Goal: Communication & Community: Share content

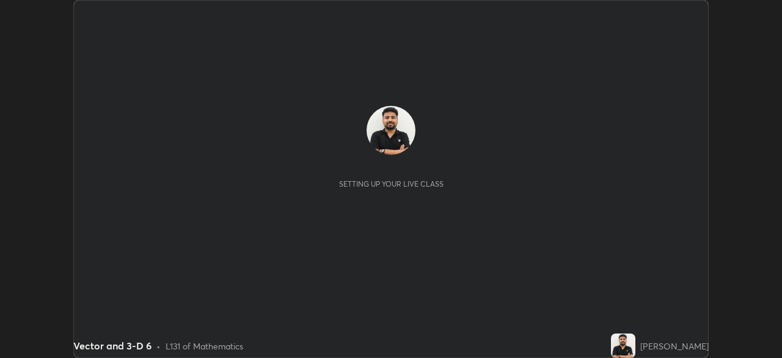
scroll to position [358, 782]
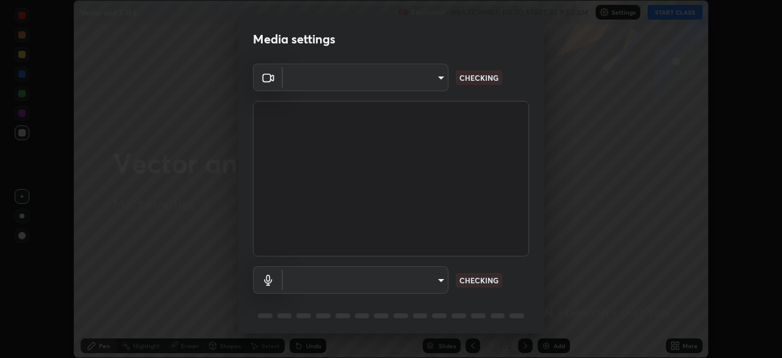
type input "68abbd0ba27f3b7b13d700706cc0a542acc53d6138fc99a51b3524be894f9c2a"
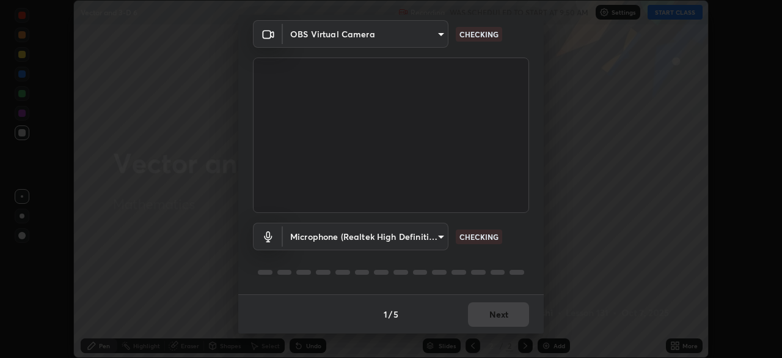
click at [509, 267] on div at bounding box center [391, 272] width 276 height 15
click at [520, 250] on div "Microphone (Realtek High Definition Audio) c17f179a27d05cb872b71612fb377ed1280e…" at bounding box center [391, 253] width 276 height 81
click at [517, 254] on div "Microphone (Realtek High Definition Audio) c17f179a27d05cb872b71612fb377ed1280e…" at bounding box center [391, 253] width 276 height 81
click at [435, 240] on body "Erase all Vector and 3-D 6 Recording WAS SCHEDULED TO START AT 9:50 AM Settings…" at bounding box center [391, 179] width 782 height 358
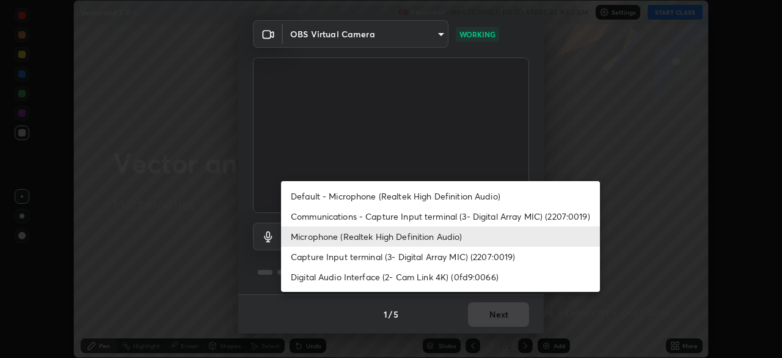
click at [433, 215] on li "Communications - Capture Input terminal (3- Digital Array MIC) (2207:0019)" at bounding box center [440, 216] width 319 height 20
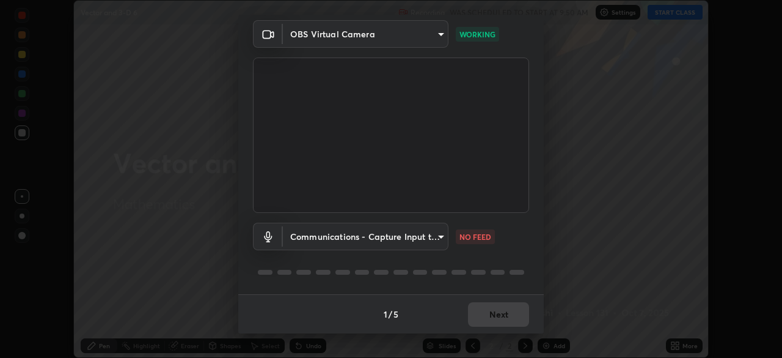
click at [432, 243] on body "Erase all Vector and 3-D 6 Recording WAS SCHEDULED TO START AT 9:50 AM Settings…" at bounding box center [391, 179] width 782 height 358
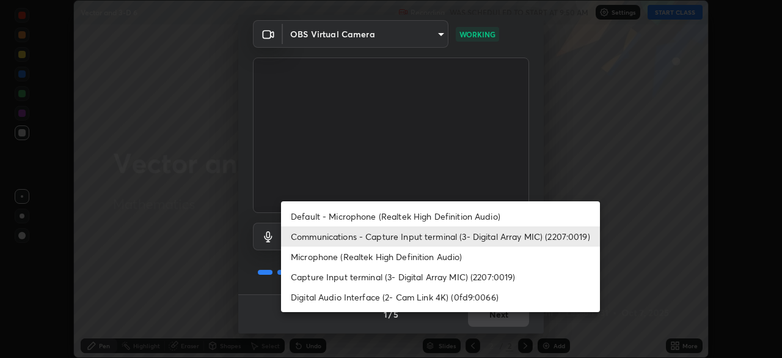
click at [430, 259] on li "Microphone (Realtek High Definition Audio)" at bounding box center [440, 256] width 319 height 20
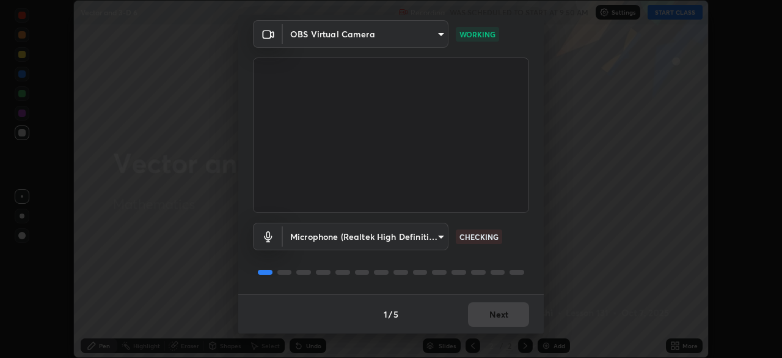
click at [507, 267] on div at bounding box center [391, 272] width 276 height 15
click at [436, 238] on body "Erase all Vector and 3-D 6 Recording WAS SCHEDULED TO START AT 9:50 AM Settings…" at bounding box center [391, 179] width 782 height 358
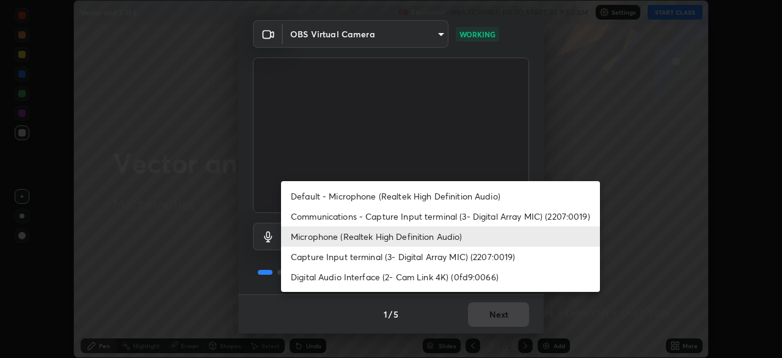
click at [436, 198] on li "Default - Microphone (Realtek High Definition Audio)" at bounding box center [440, 196] width 319 height 20
type input "default"
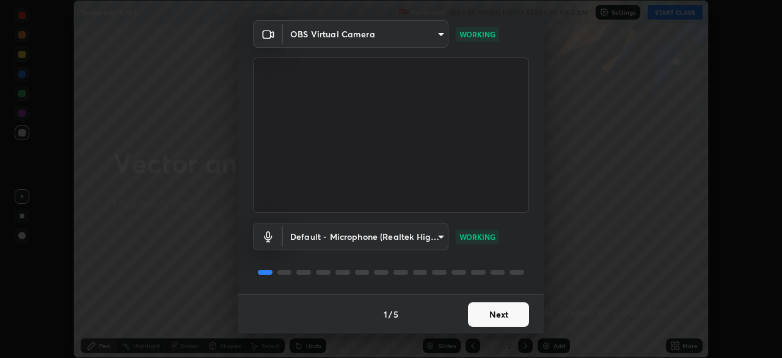
click at [484, 307] on button "Next" at bounding box center [498, 314] width 61 height 24
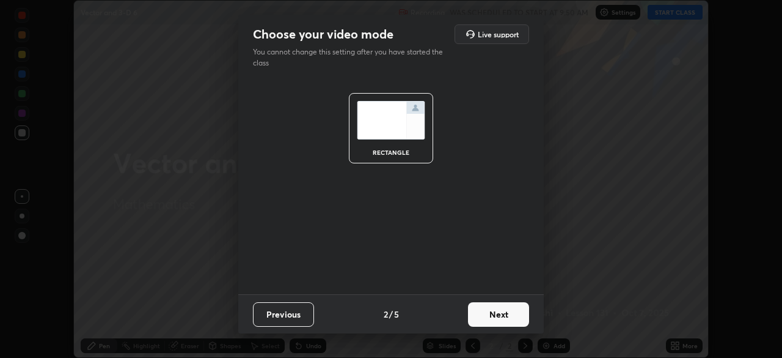
scroll to position [0, 0]
click at [489, 313] on button "Next" at bounding box center [498, 314] width 61 height 24
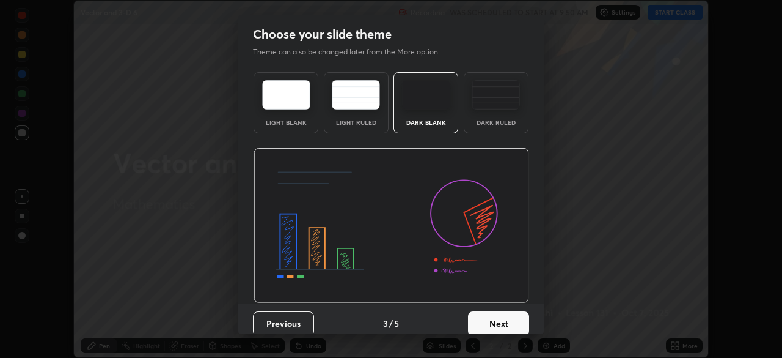
click at [491, 317] on button "Next" at bounding box center [498, 323] width 61 height 24
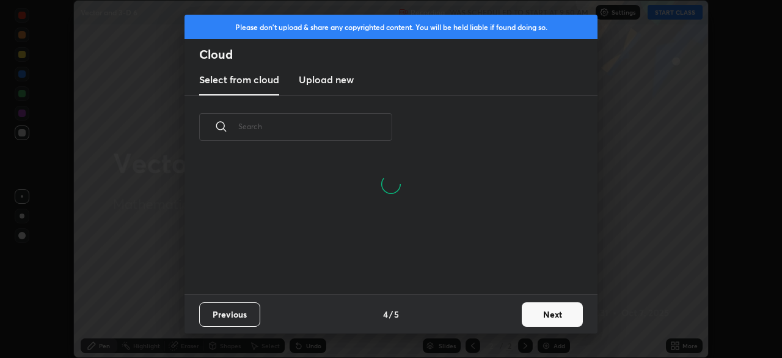
click at [531, 308] on button "Next" at bounding box center [552, 314] width 61 height 24
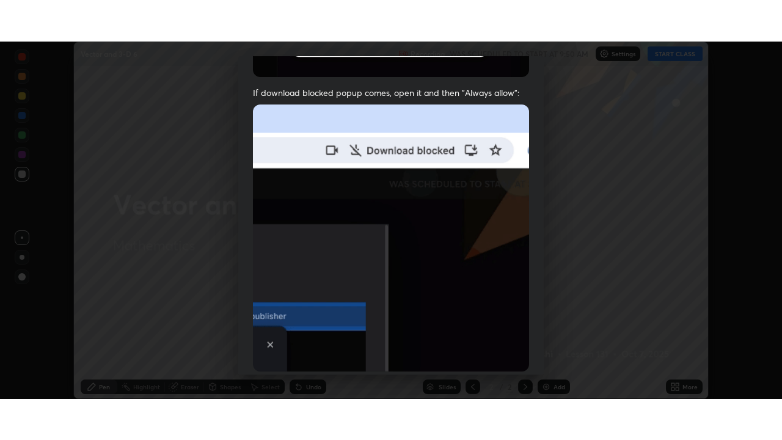
scroll to position [293, 0]
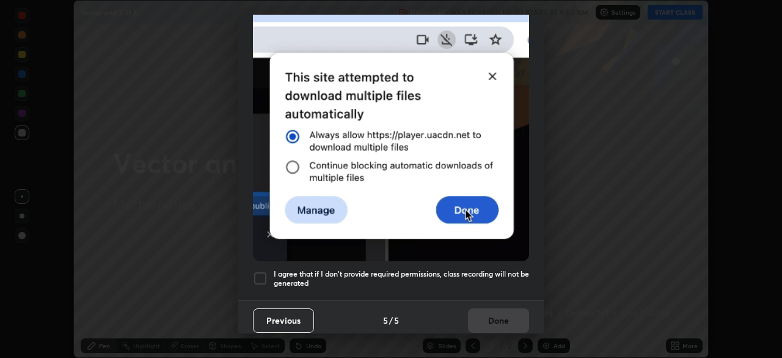
click at [258, 272] on div at bounding box center [260, 278] width 15 height 15
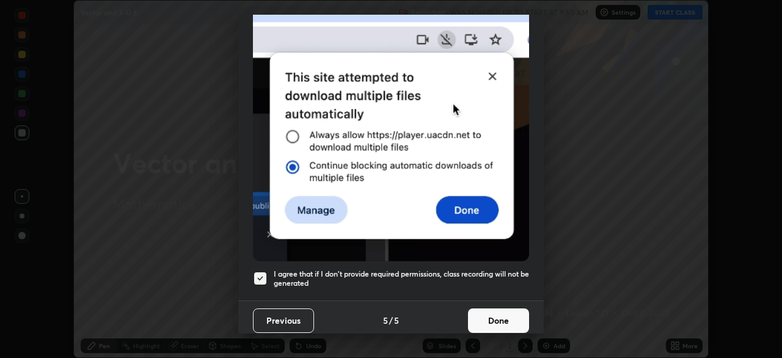
click at [483, 323] on button "Done" at bounding box center [498, 320] width 61 height 24
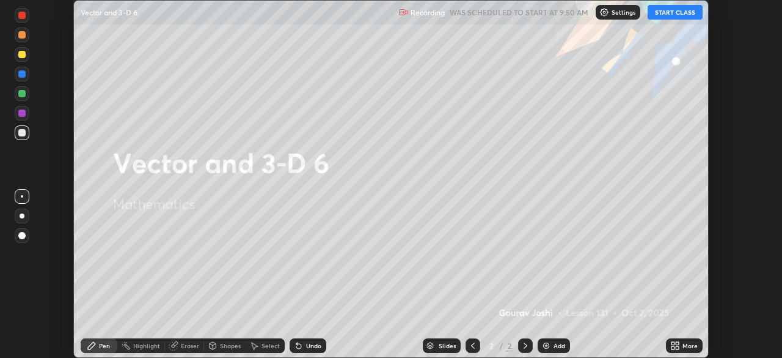
click at [670, 13] on button "START CLASS" at bounding box center [675, 12] width 55 height 15
click at [673, 343] on icon at bounding box center [673, 343] width 3 height 3
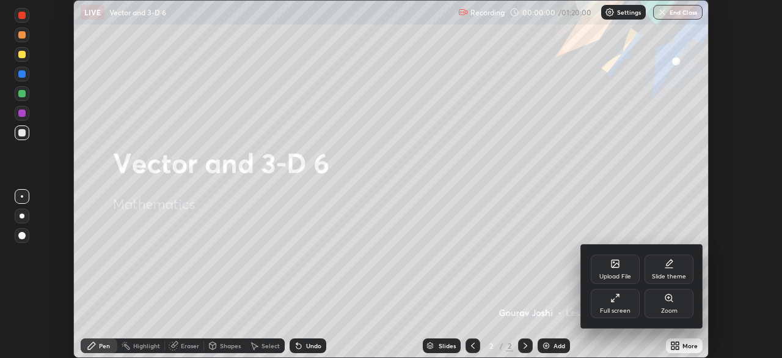
click at [622, 312] on div "Full screen" at bounding box center [615, 310] width 31 height 6
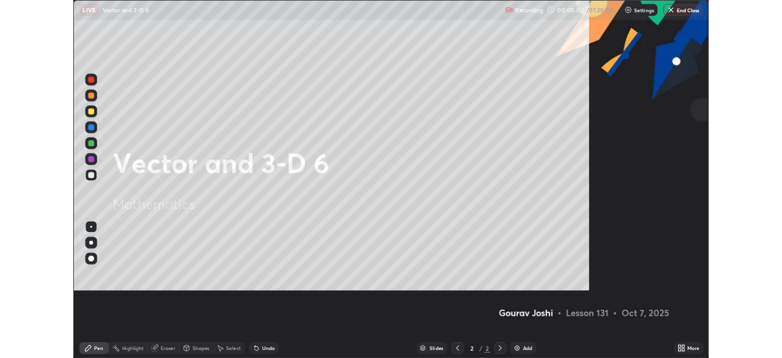
scroll to position [440, 782]
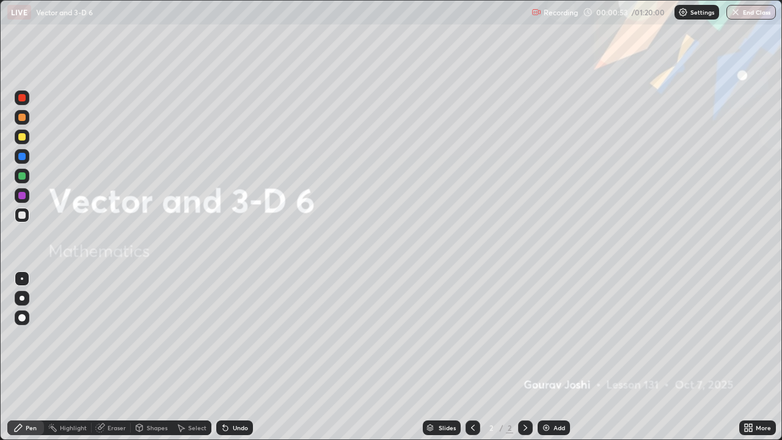
click at [554, 357] on div "Add" at bounding box center [554, 428] width 32 height 15
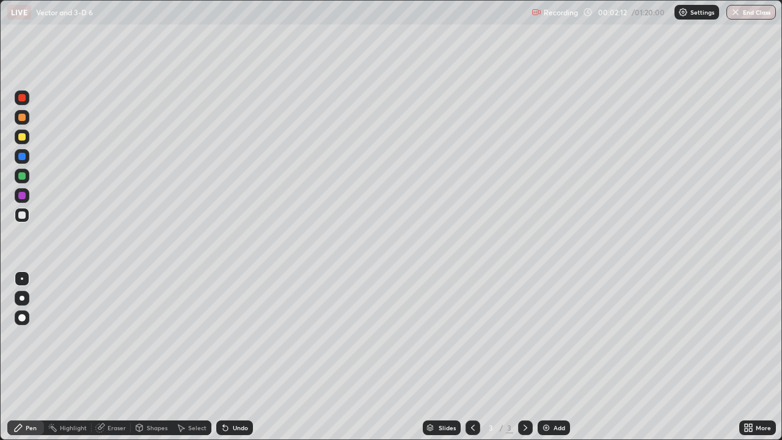
click at [20, 180] on div at bounding box center [22, 176] width 15 height 15
click at [22, 177] on div at bounding box center [21, 175] width 7 height 7
click at [22, 181] on div at bounding box center [22, 176] width 15 height 15
click at [22, 179] on div at bounding box center [21, 175] width 7 height 7
click at [24, 208] on div at bounding box center [22, 215] width 15 height 15
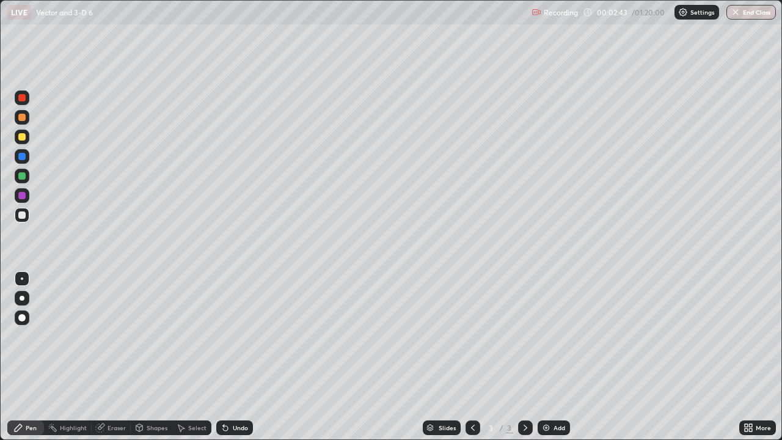
click at [23, 199] on div at bounding box center [21, 195] width 7 height 7
click at [24, 193] on div at bounding box center [21, 195] width 7 height 7
click at [23, 179] on div at bounding box center [21, 175] width 7 height 7
click at [23, 199] on div at bounding box center [21, 195] width 7 height 7
click at [227, 357] on div "Undo" at bounding box center [234, 428] width 37 height 15
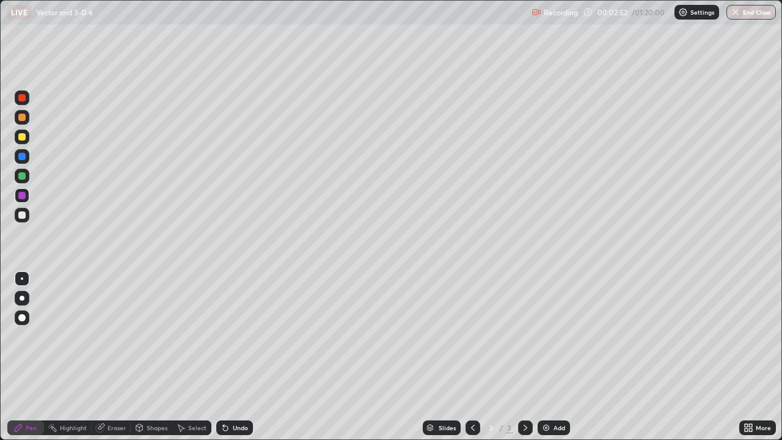
click at [25, 216] on div at bounding box center [21, 214] width 7 height 7
click at [22, 177] on div at bounding box center [21, 175] width 7 height 7
click at [23, 160] on div at bounding box center [21, 156] width 7 height 7
click at [29, 216] on div at bounding box center [22, 215] width 15 height 15
click at [243, 357] on div "Undo" at bounding box center [234, 428] width 37 height 15
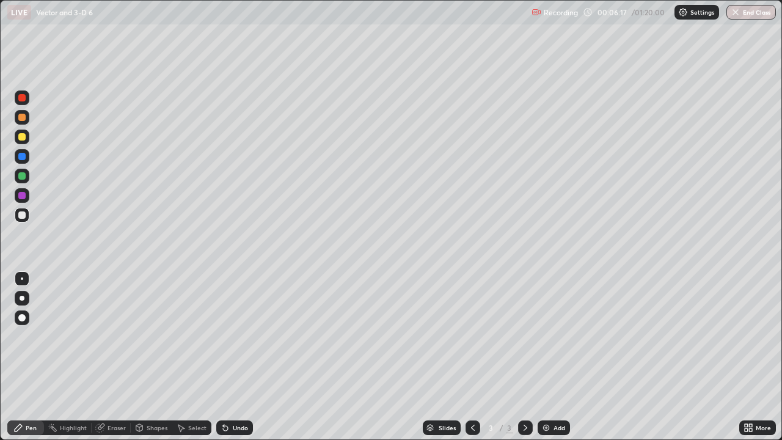
click at [556, 357] on div "Add" at bounding box center [560, 428] width 12 height 6
click at [241, 357] on div "Undo" at bounding box center [234, 428] width 37 height 15
click at [554, 357] on div "Add" at bounding box center [560, 428] width 12 height 6
click at [23, 216] on div at bounding box center [21, 214] width 7 height 7
click at [183, 149] on button "Undo" at bounding box center [199, 153] width 35 height 15
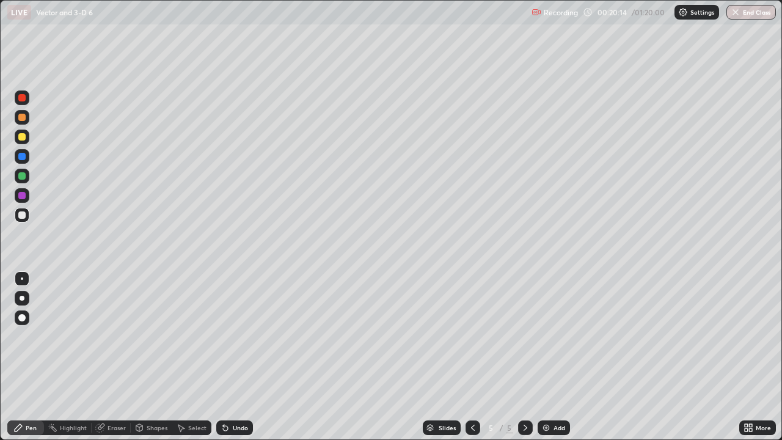
click at [124, 357] on div "Eraser" at bounding box center [111, 428] width 39 height 15
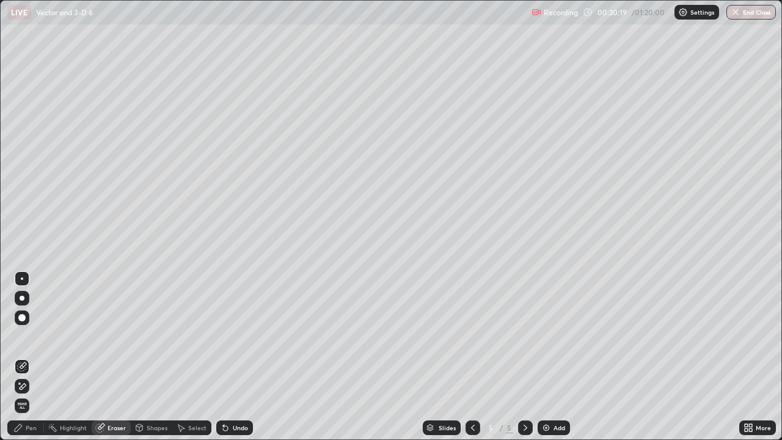
click at [26, 357] on div "Pen" at bounding box center [25, 428] width 37 height 15
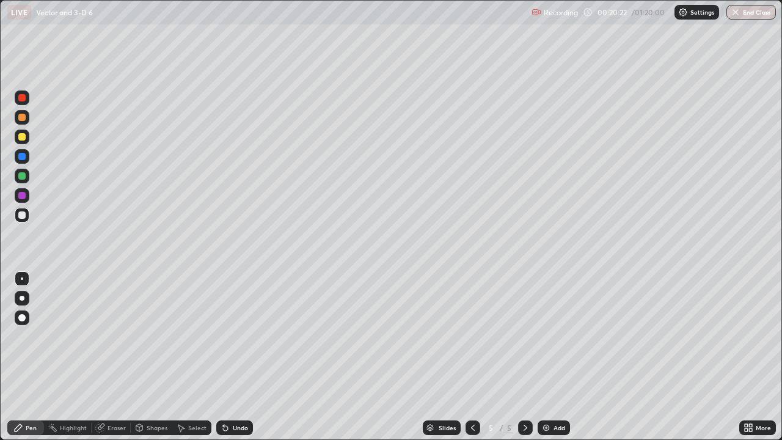
click at [545, 357] on img at bounding box center [547, 428] width 10 height 10
click at [21, 210] on div at bounding box center [22, 215] width 15 height 15
click at [23, 100] on div at bounding box center [21, 97] width 7 height 7
click at [23, 221] on div at bounding box center [22, 215] width 15 height 15
click at [24, 139] on div at bounding box center [21, 136] width 7 height 7
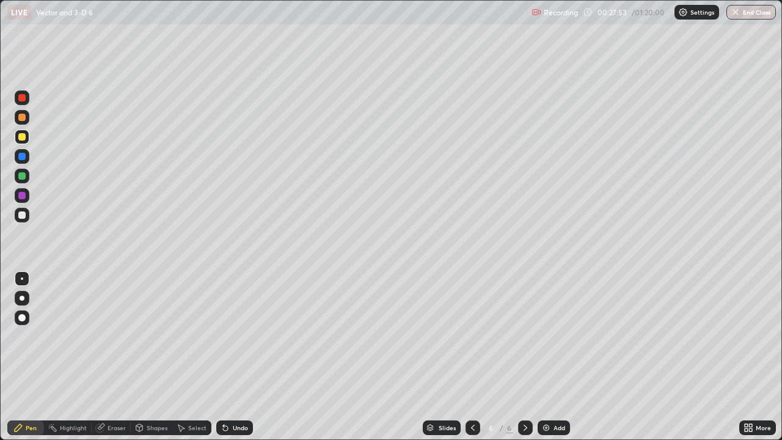
click at [21, 215] on div at bounding box center [21, 214] width 7 height 7
click at [16, 177] on div at bounding box center [22, 176] width 15 height 15
click at [28, 210] on div at bounding box center [22, 215] width 15 height 15
click at [196, 357] on div "Select" at bounding box center [191, 428] width 39 height 15
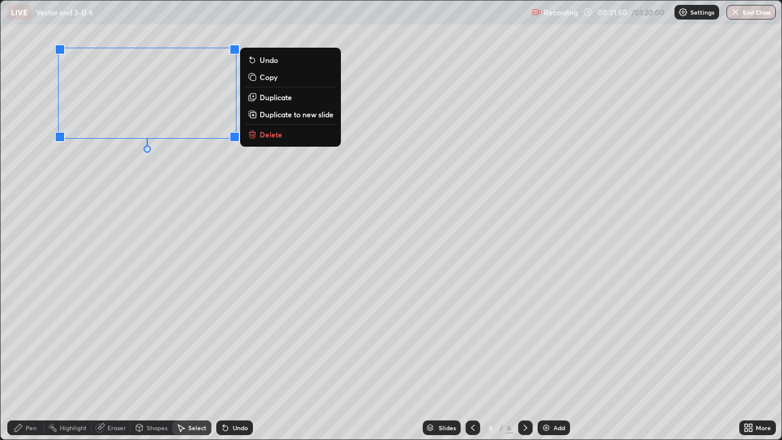
click at [272, 77] on p "Copy" at bounding box center [269, 77] width 18 height 10
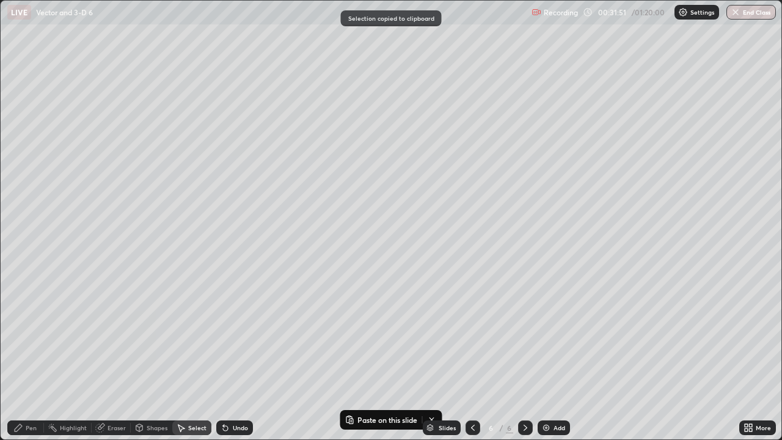
click at [548, 357] on img at bounding box center [547, 428] width 10 height 10
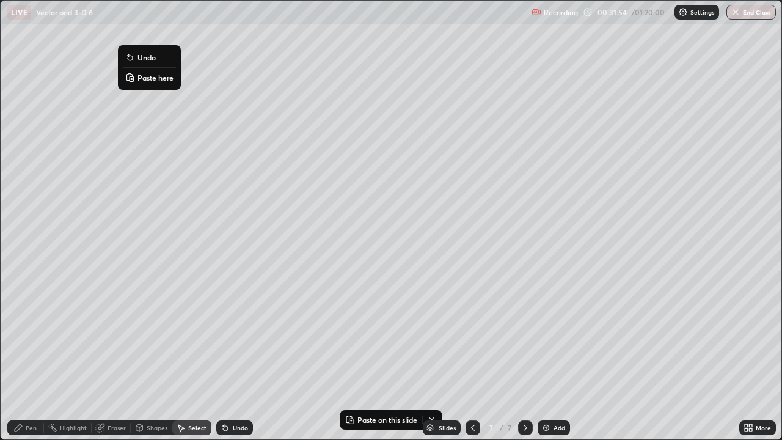
click at [133, 79] on rect at bounding box center [132, 78] width 4 height 5
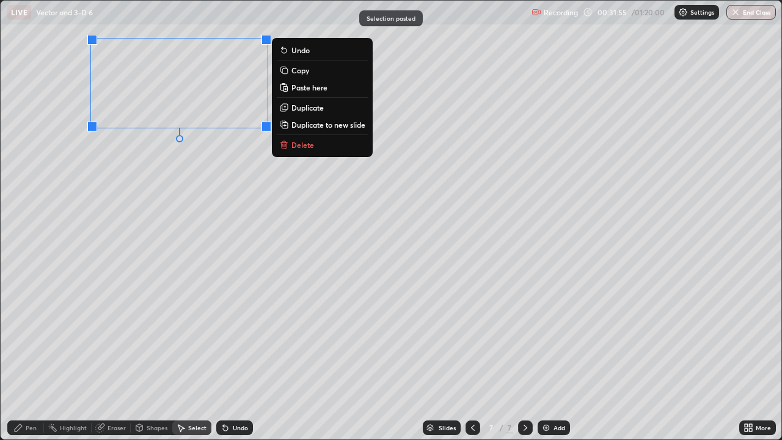
click at [89, 155] on div "0 ° Undo Copy Paste here Duplicate Duplicate to new slide Delete" at bounding box center [391, 220] width 781 height 439
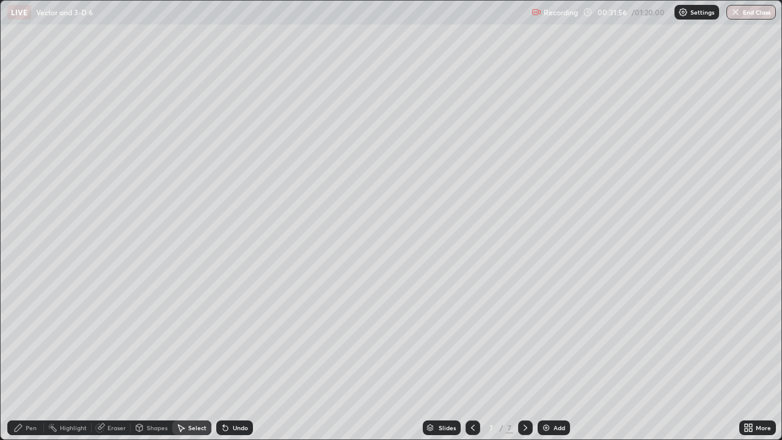
click at [35, 357] on div "Pen" at bounding box center [31, 428] width 11 height 6
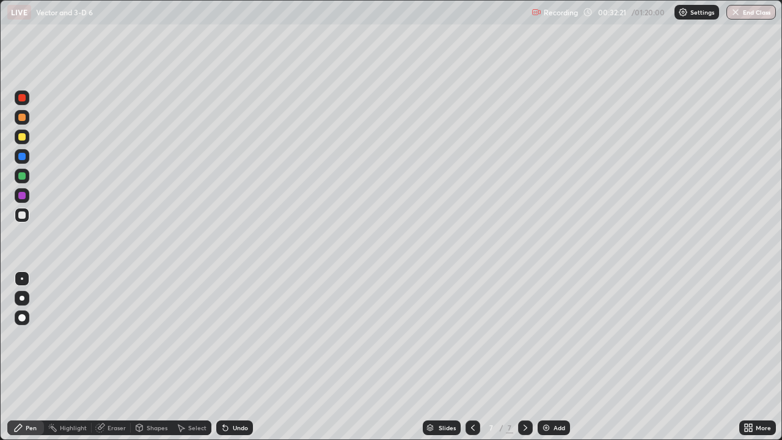
click at [21, 138] on div at bounding box center [21, 136] width 7 height 7
click at [22, 138] on div at bounding box center [21, 136] width 7 height 7
click at [20, 163] on div at bounding box center [22, 156] width 15 height 15
click at [22, 216] on div at bounding box center [21, 214] width 7 height 7
click at [19, 178] on div at bounding box center [21, 175] width 7 height 7
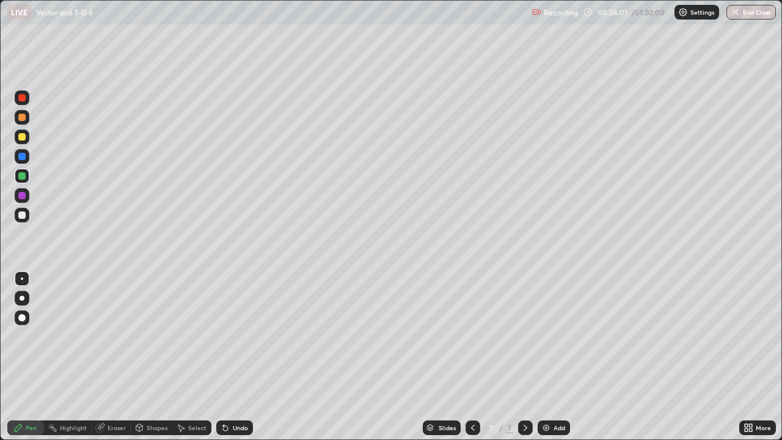
click at [21, 216] on div at bounding box center [21, 214] width 7 height 7
click at [555, 357] on div "Add" at bounding box center [554, 428] width 32 height 15
click at [233, 357] on div "Undo" at bounding box center [234, 428] width 37 height 15
click at [19, 156] on div at bounding box center [21, 156] width 7 height 7
click at [24, 216] on div at bounding box center [21, 214] width 7 height 7
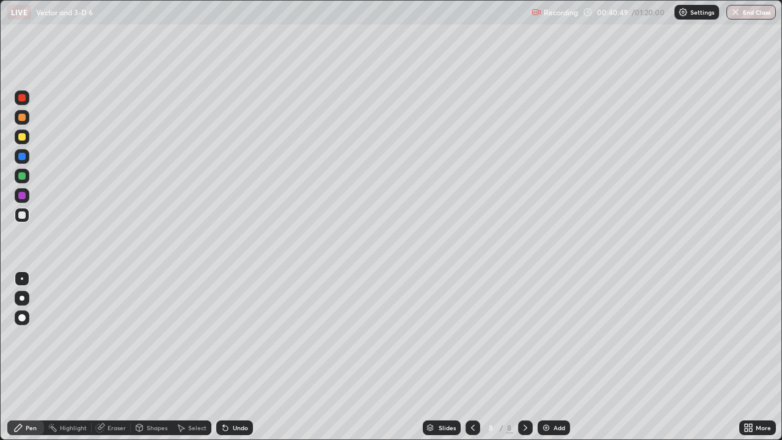
click at [23, 98] on div at bounding box center [21, 97] width 7 height 7
click at [23, 213] on div at bounding box center [21, 214] width 7 height 7
click at [23, 137] on div at bounding box center [21, 136] width 7 height 7
click at [545, 357] on img at bounding box center [547, 428] width 10 height 10
click at [472, 357] on icon at bounding box center [473, 428] width 10 height 10
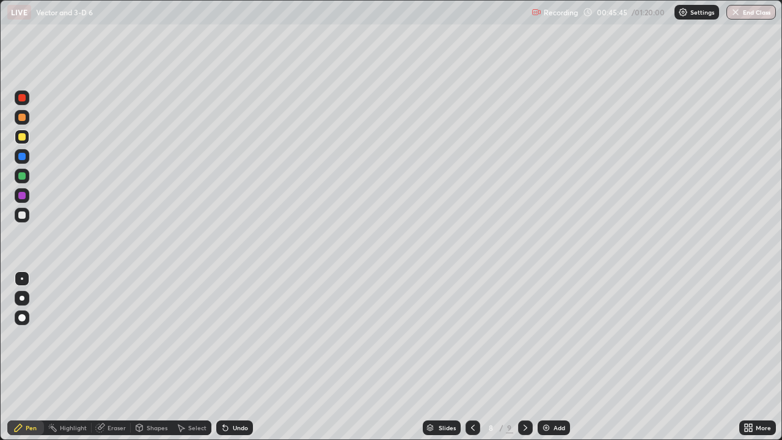
click at [524, 357] on icon at bounding box center [526, 428] width 10 height 10
click at [25, 218] on div at bounding box center [22, 215] width 15 height 15
click at [472, 357] on icon at bounding box center [473, 428] width 10 height 10
click at [524, 357] on icon at bounding box center [526, 428] width 10 height 10
click at [20, 218] on div at bounding box center [21, 214] width 7 height 7
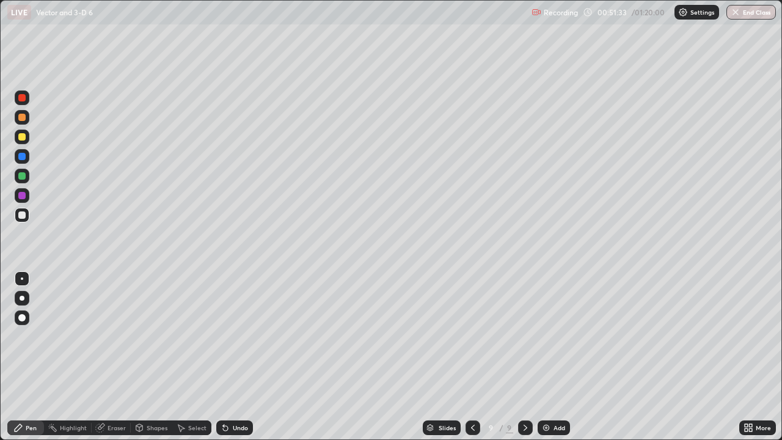
click at [23, 138] on div at bounding box center [21, 136] width 7 height 7
click at [232, 357] on div "Undo" at bounding box center [234, 428] width 37 height 15
click at [114, 357] on div "Eraser" at bounding box center [111, 428] width 39 height 15
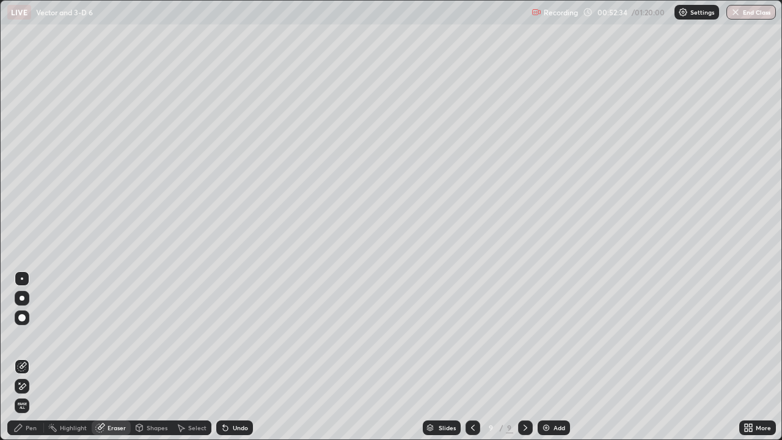
click at [26, 357] on div "Pen" at bounding box center [25, 428] width 37 height 15
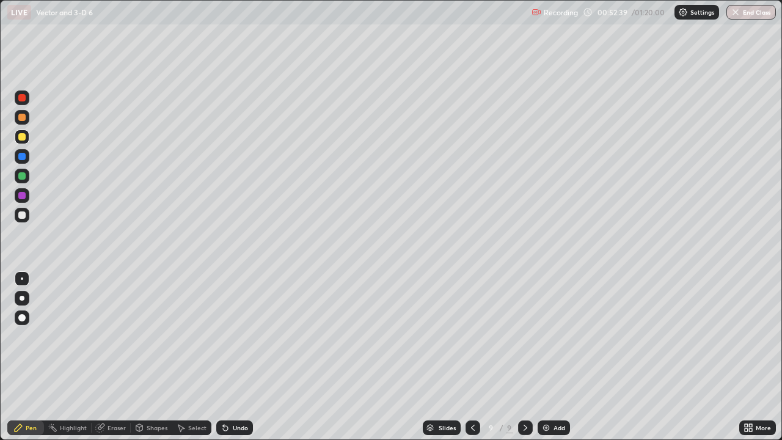
click at [23, 218] on div at bounding box center [21, 214] width 7 height 7
click at [22, 138] on div at bounding box center [21, 136] width 7 height 7
click at [22, 157] on div at bounding box center [21, 156] width 7 height 7
click at [22, 174] on div at bounding box center [21, 175] width 7 height 7
click at [237, 357] on div "Undo" at bounding box center [234, 428] width 37 height 15
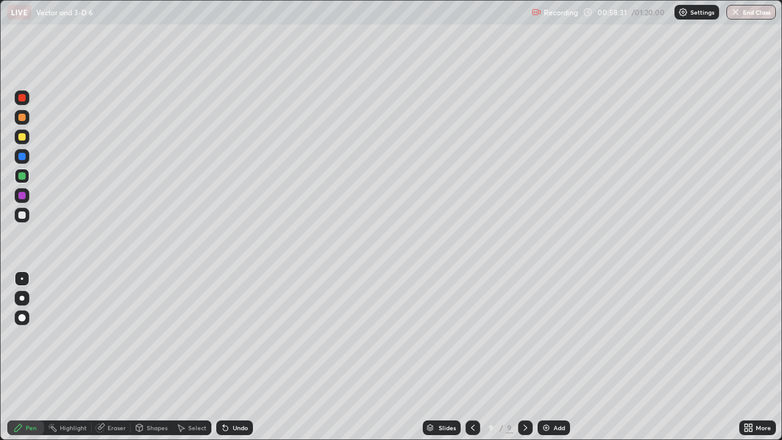
click at [232, 357] on div "Undo" at bounding box center [234, 428] width 37 height 15
click at [234, 357] on div "Undo" at bounding box center [240, 428] width 15 height 6
click at [238, 357] on div "Undo" at bounding box center [234, 428] width 37 height 15
click at [239, 357] on div "Undo" at bounding box center [240, 428] width 15 height 6
click at [243, 357] on div "Undo" at bounding box center [240, 428] width 15 height 6
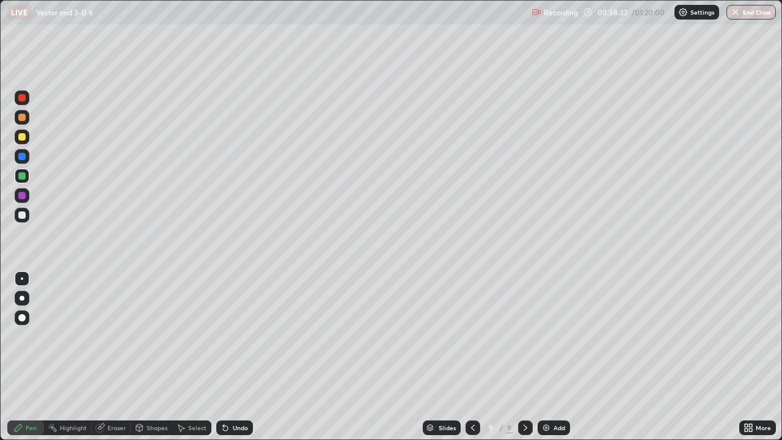
click at [244, 357] on div "Undo" at bounding box center [240, 428] width 15 height 6
click at [244, 357] on div "Undo" at bounding box center [234, 428] width 37 height 15
click at [242, 357] on div "Undo" at bounding box center [240, 428] width 15 height 6
click at [240, 357] on div "Undo" at bounding box center [234, 428] width 37 height 15
click at [242, 357] on div "Undo" at bounding box center [234, 428] width 37 height 15
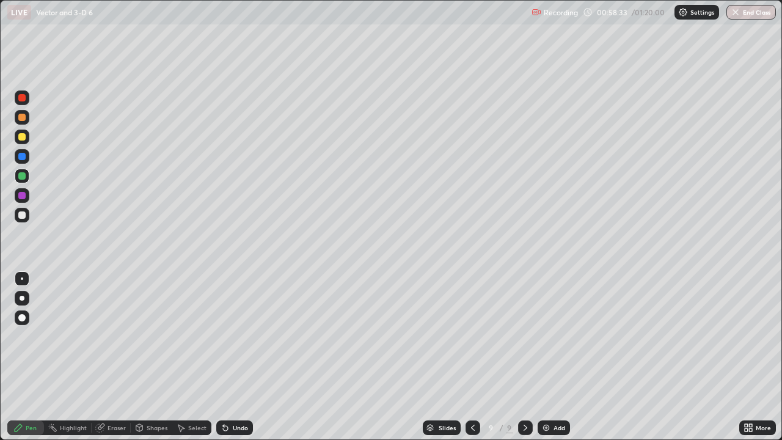
click at [241, 357] on div "Undo" at bounding box center [234, 428] width 37 height 15
click at [242, 357] on div "Undo" at bounding box center [234, 428] width 37 height 15
click at [244, 357] on div "Undo" at bounding box center [234, 428] width 37 height 15
click at [245, 357] on div "Undo" at bounding box center [234, 428] width 37 height 15
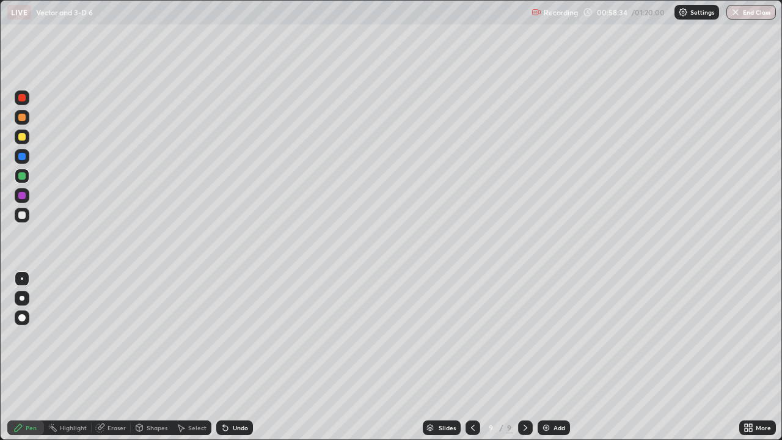
click at [245, 357] on div "Undo" at bounding box center [240, 428] width 15 height 6
click at [244, 357] on div "Undo" at bounding box center [240, 428] width 15 height 6
click at [243, 357] on div "Undo" at bounding box center [240, 428] width 15 height 6
click at [122, 357] on div "Eraser" at bounding box center [117, 428] width 18 height 6
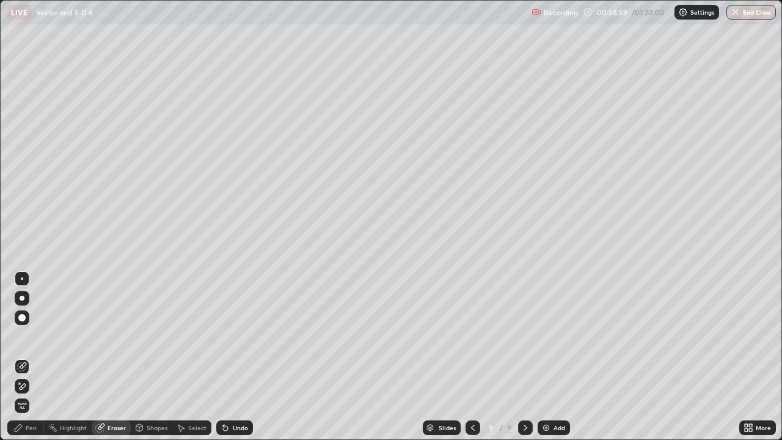
click at [32, 357] on div "Pen" at bounding box center [31, 428] width 11 height 6
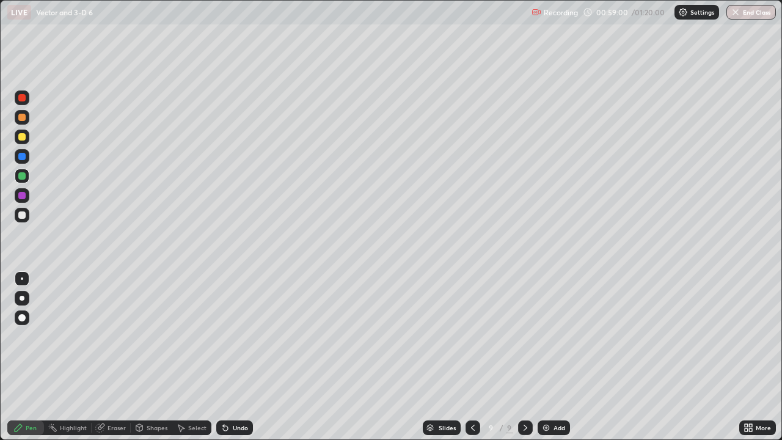
click at [24, 218] on div at bounding box center [21, 214] width 7 height 7
click at [235, 357] on div "Undo" at bounding box center [240, 428] width 15 height 6
click at [249, 357] on div "Undo" at bounding box center [234, 428] width 37 height 15
click at [554, 357] on div "Add" at bounding box center [560, 428] width 12 height 6
click at [29, 142] on div at bounding box center [22, 137] width 15 height 20
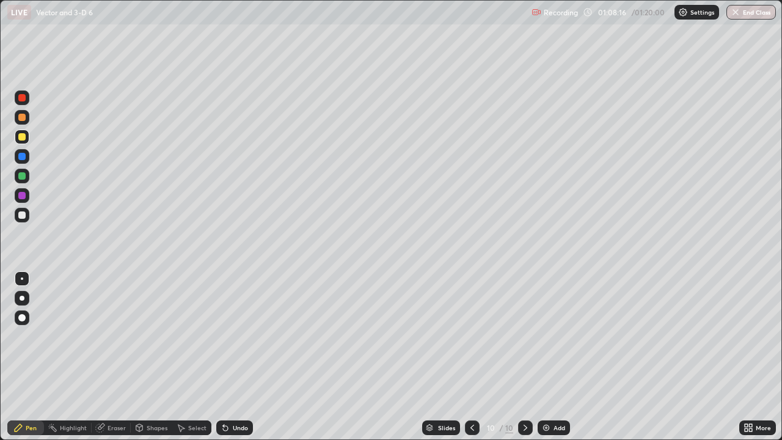
click at [17, 159] on div at bounding box center [22, 156] width 15 height 15
click at [15, 163] on div at bounding box center [22, 157] width 15 height 20
click at [23, 218] on div at bounding box center [21, 214] width 7 height 7
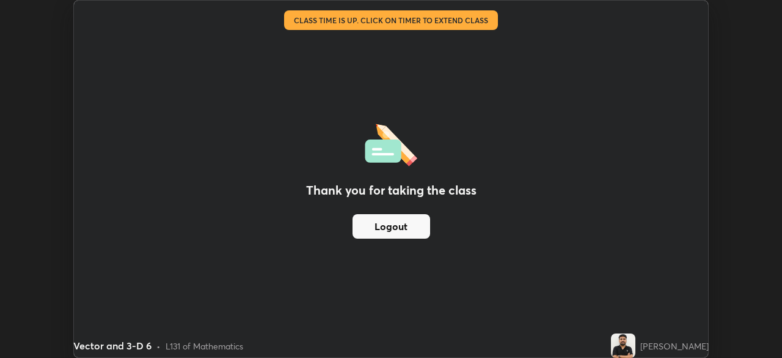
scroll to position [60769, 60344]
